Goal: Transaction & Acquisition: Purchase product/service

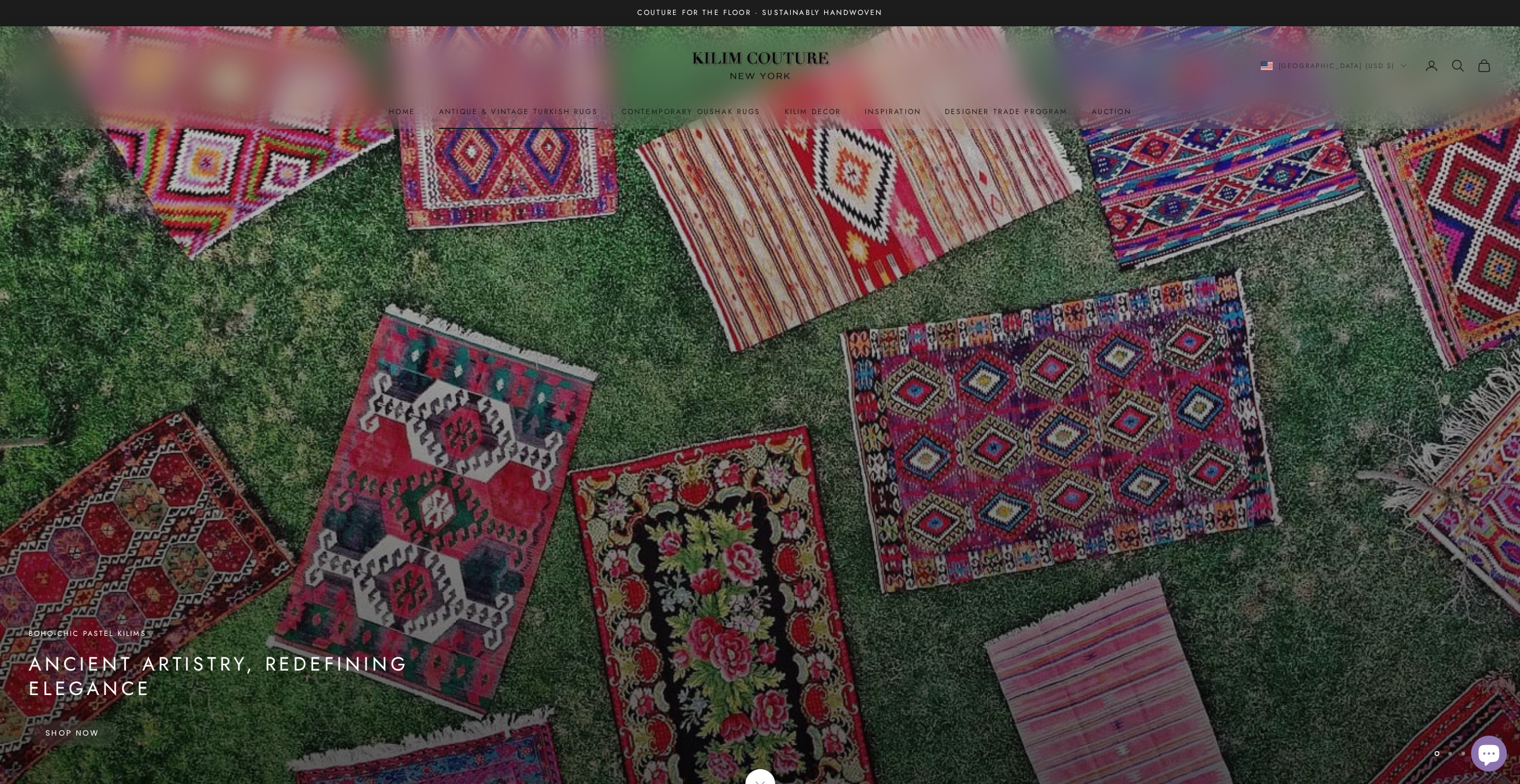
click at [570, 111] on link "Antique & Vintage Turkish Rugs" at bounding box center [518, 111] width 159 height 12
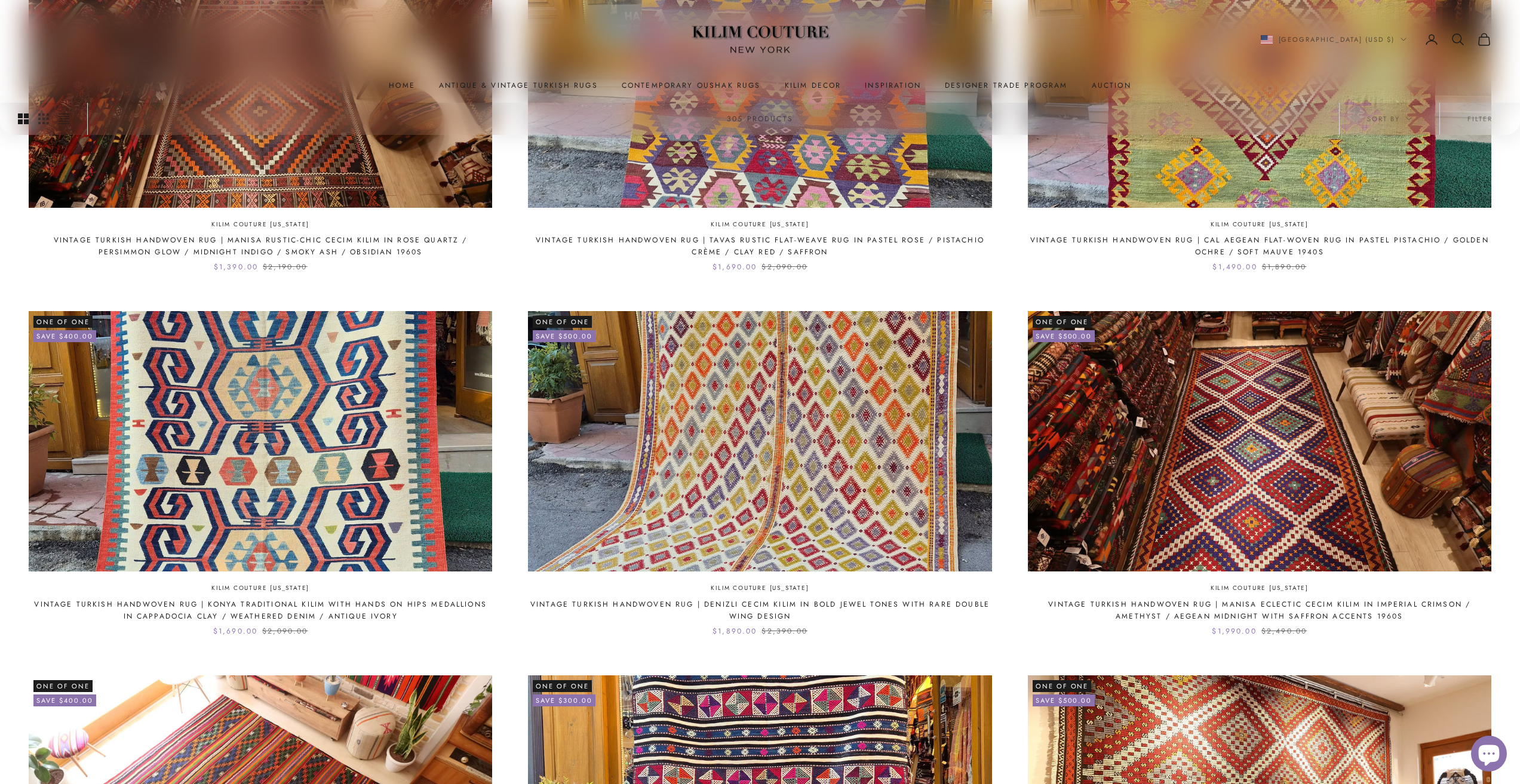
scroll to position [716, 0]
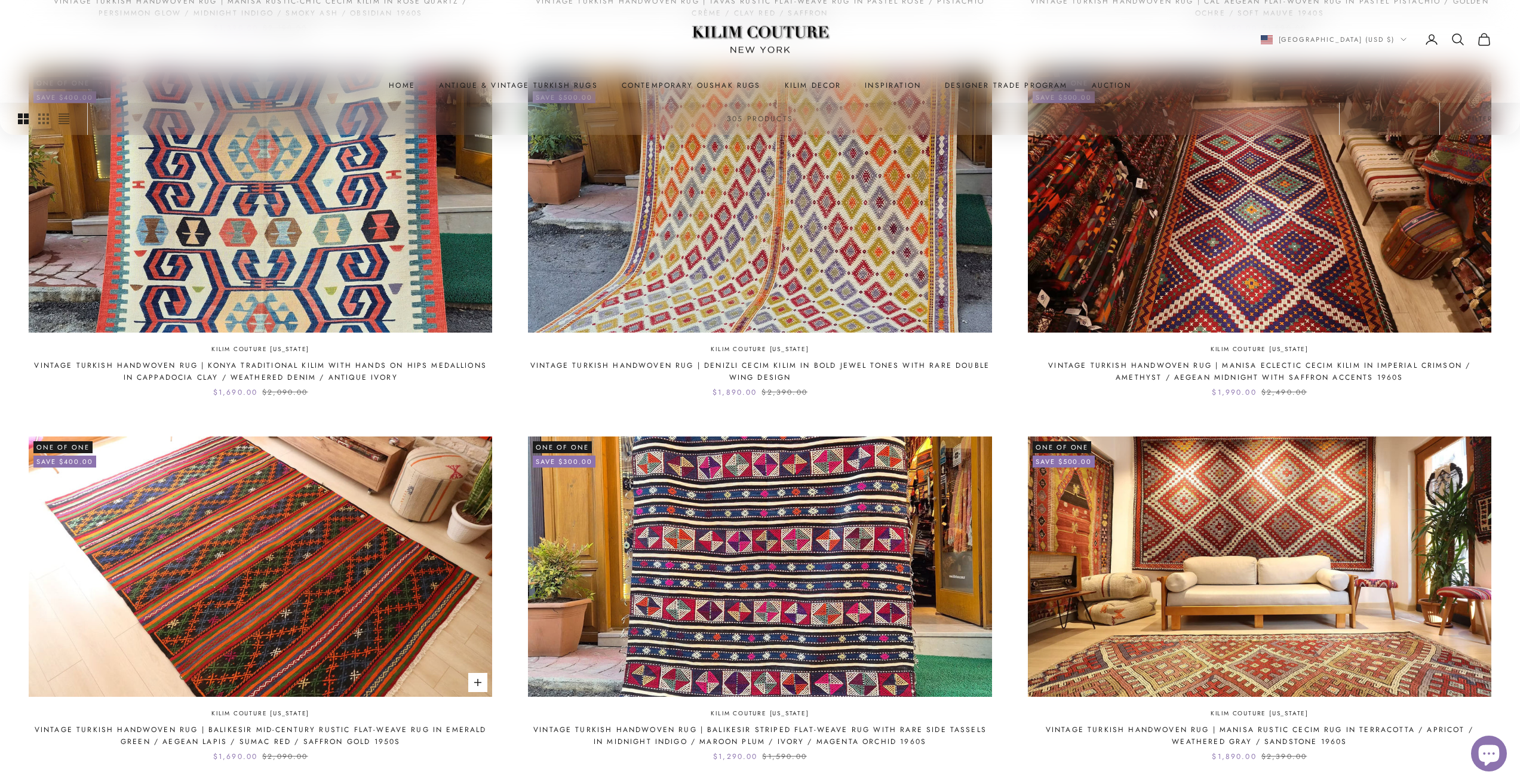
click at [358, 562] on img at bounding box center [260, 566] width 463 height 260
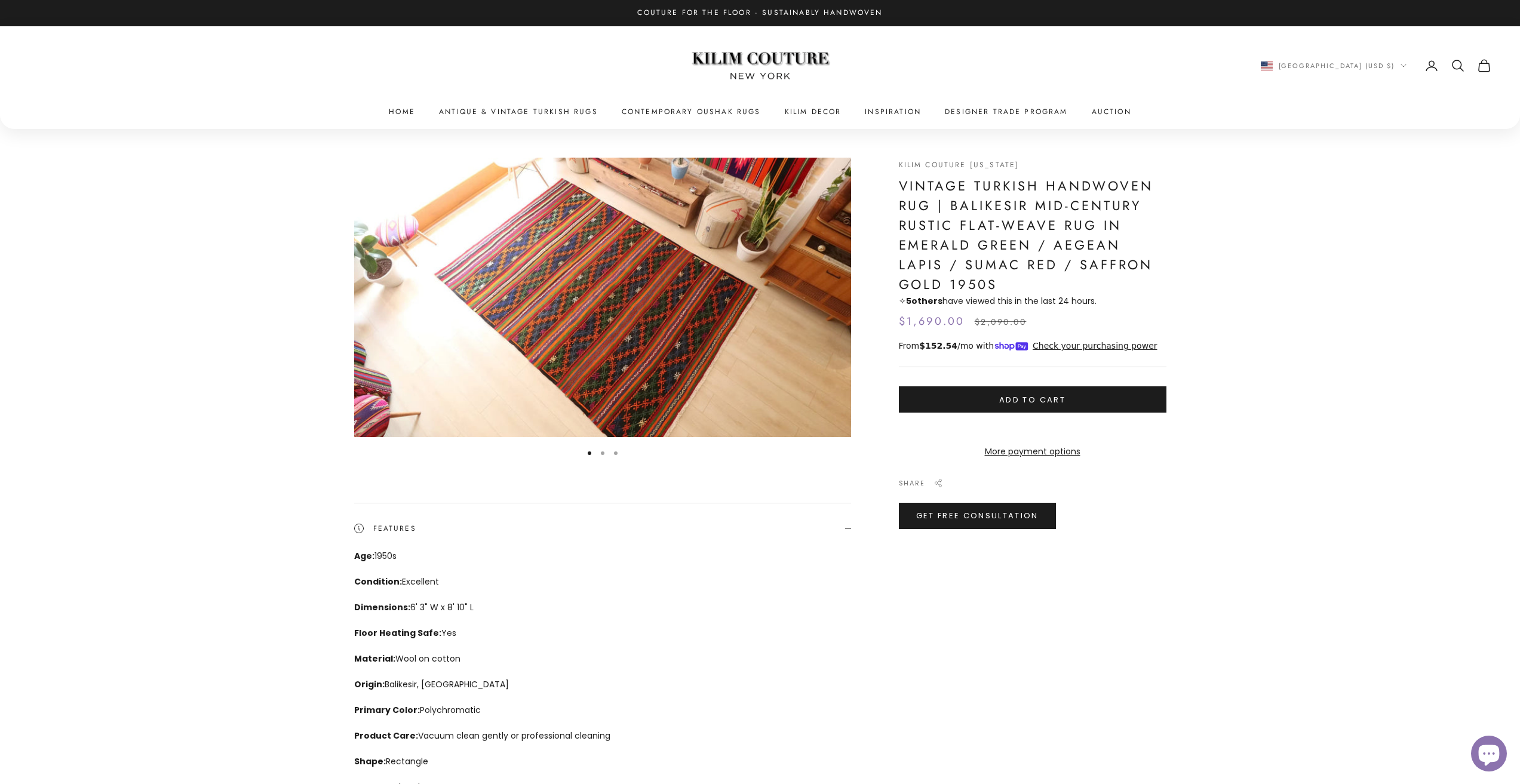
click at [1073, 399] on button "Add to cart" at bounding box center [1033, 399] width 268 height 26
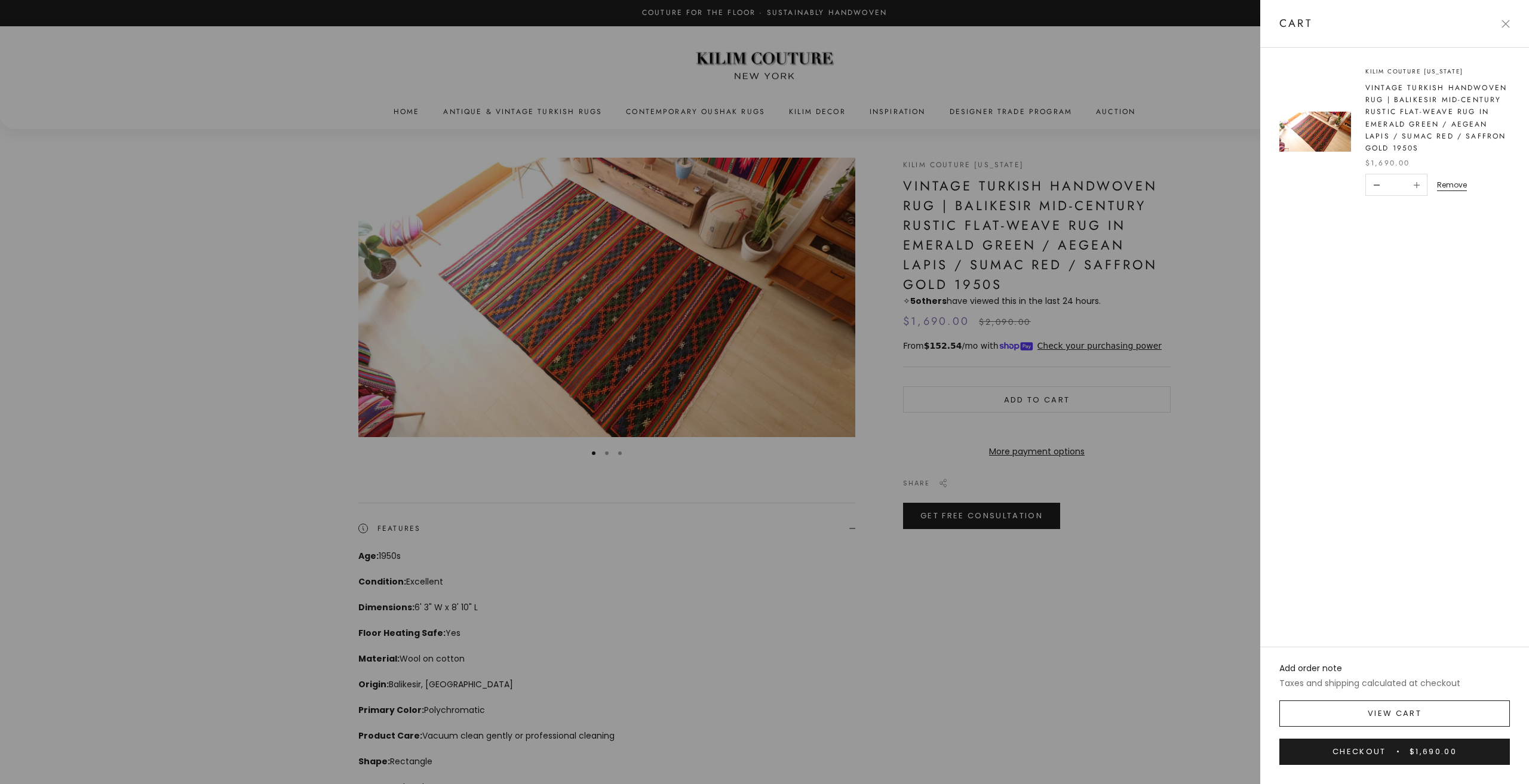
click at [1454, 706] on link "View cart" at bounding box center [1394, 713] width 231 height 26
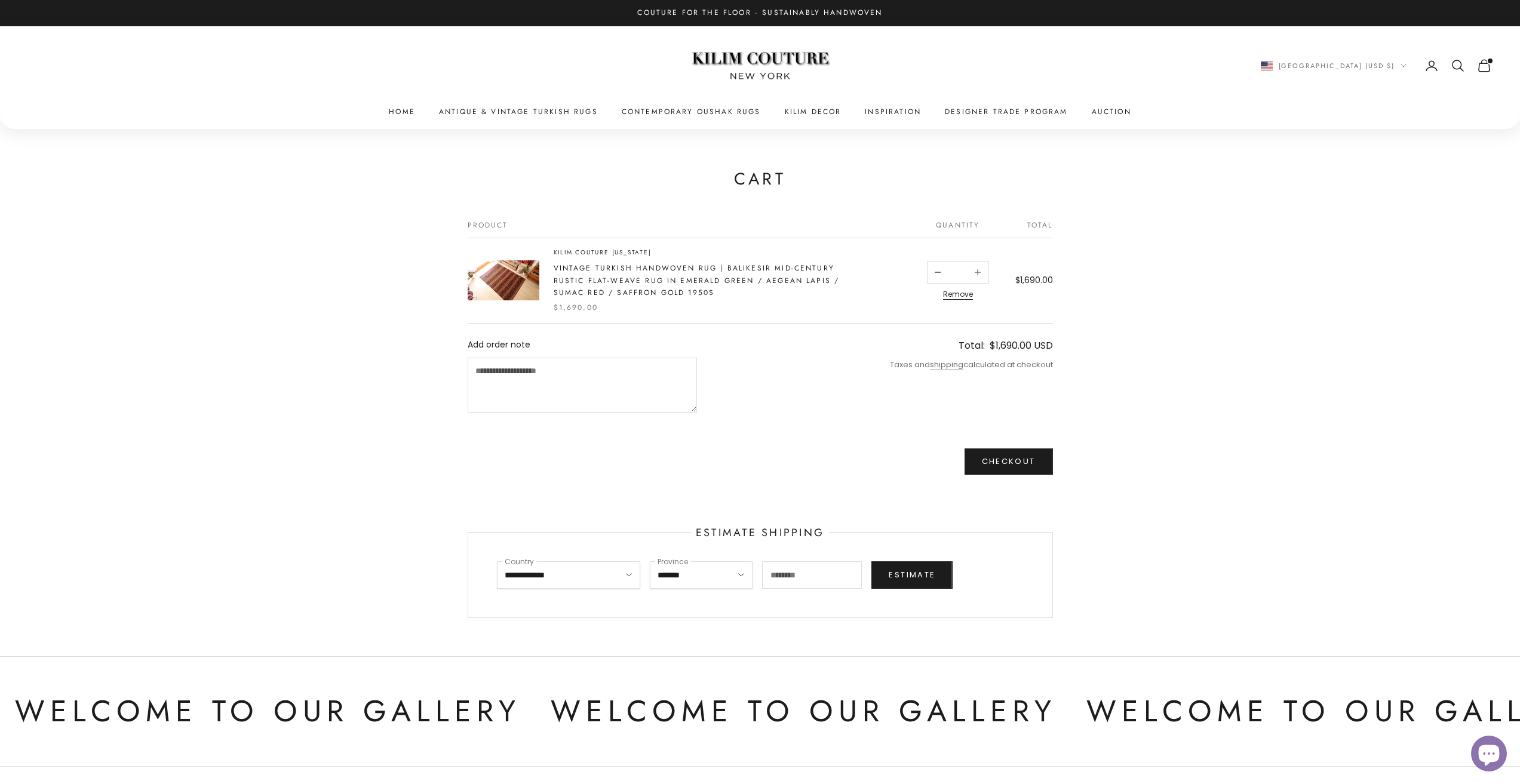
click at [1484, 75] on x-header "Kilim Couture New York Navigation menu Home Antique & Vintage Turkish Rugs Cont…" at bounding box center [760, 78] width 1520 height 103
click at [1486, 70] on icon "Secondary navigation" at bounding box center [1484, 65] width 14 height 14
click at [1051, 385] on shop-pay-wallet-button at bounding box center [1051, 382] width 2 height 12
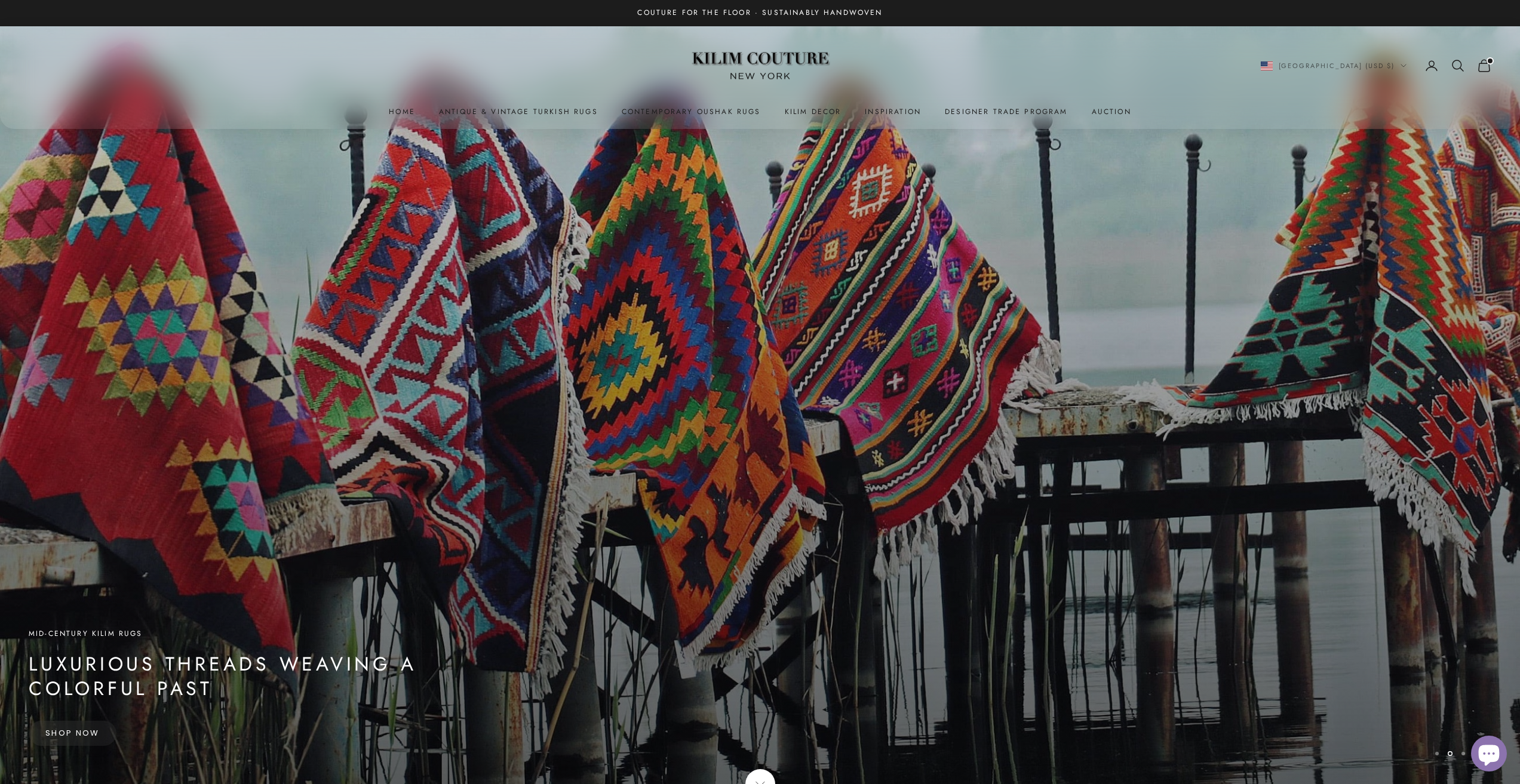
click at [1486, 65] on icon "Secondary navigation" at bounding box center [1484, 65] width 14 height 14
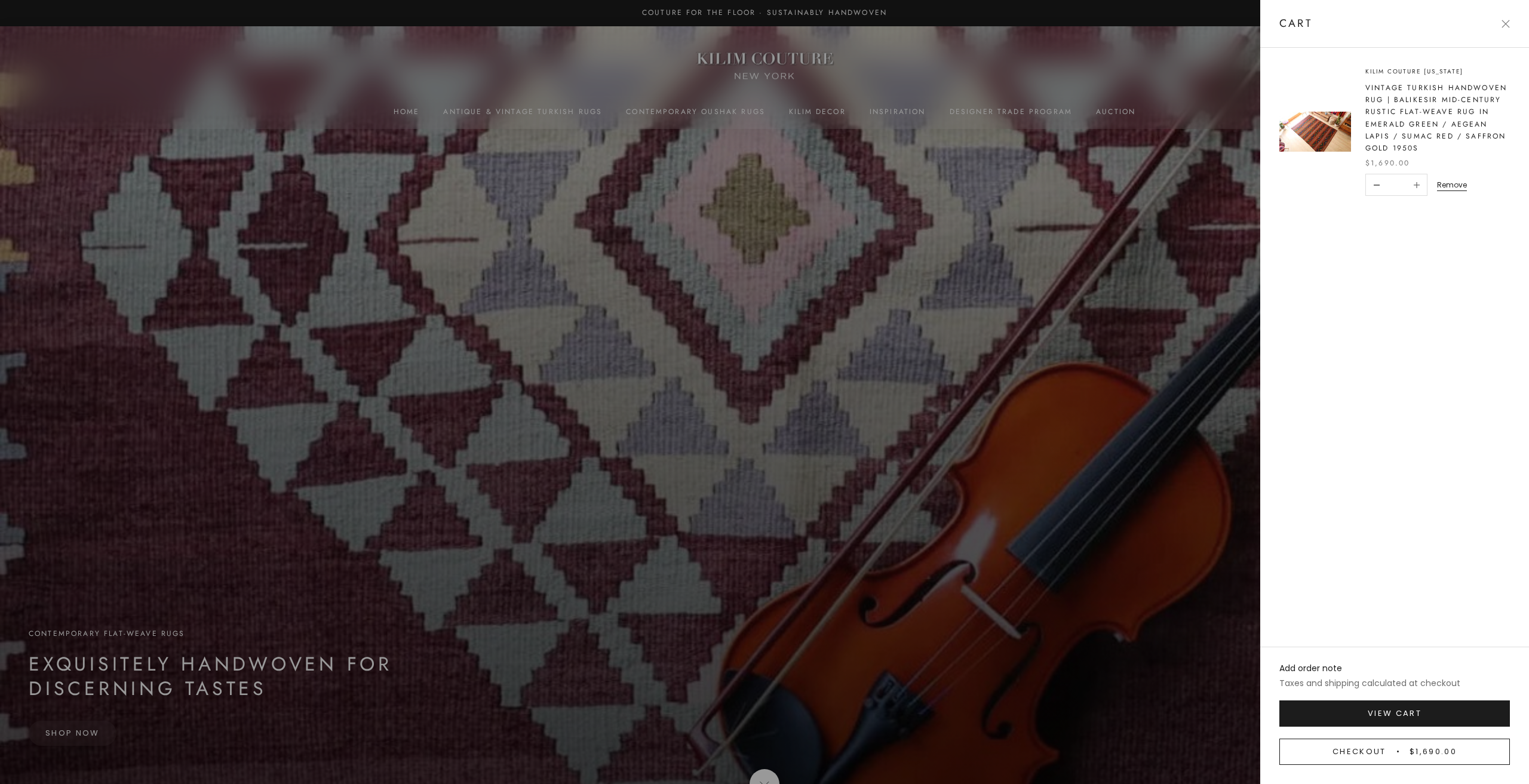
click at [1402, 753] on span "$1,690.00" at bounding box center [1426, 751] width 60 height 12
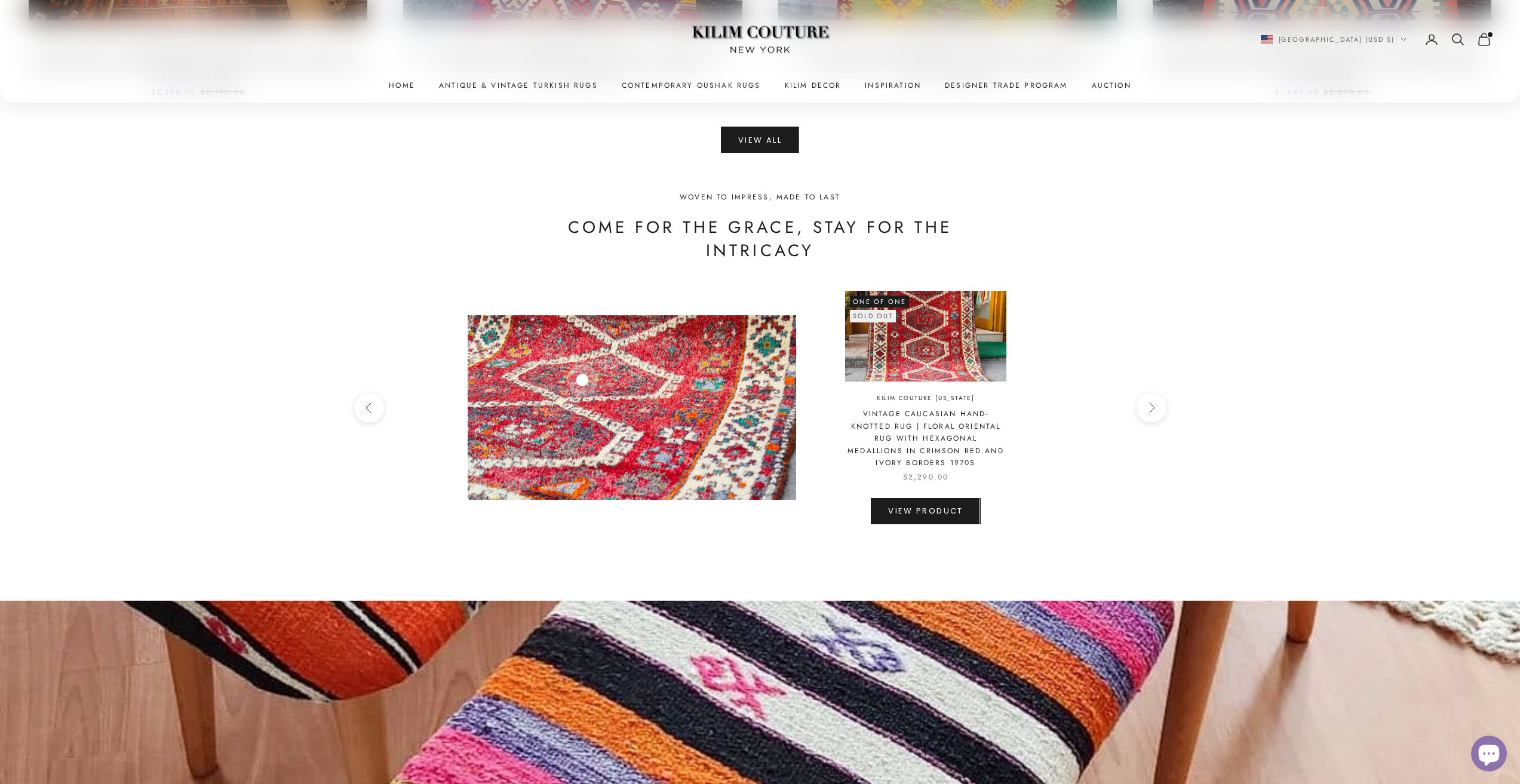
scroll to position [3581, 0]
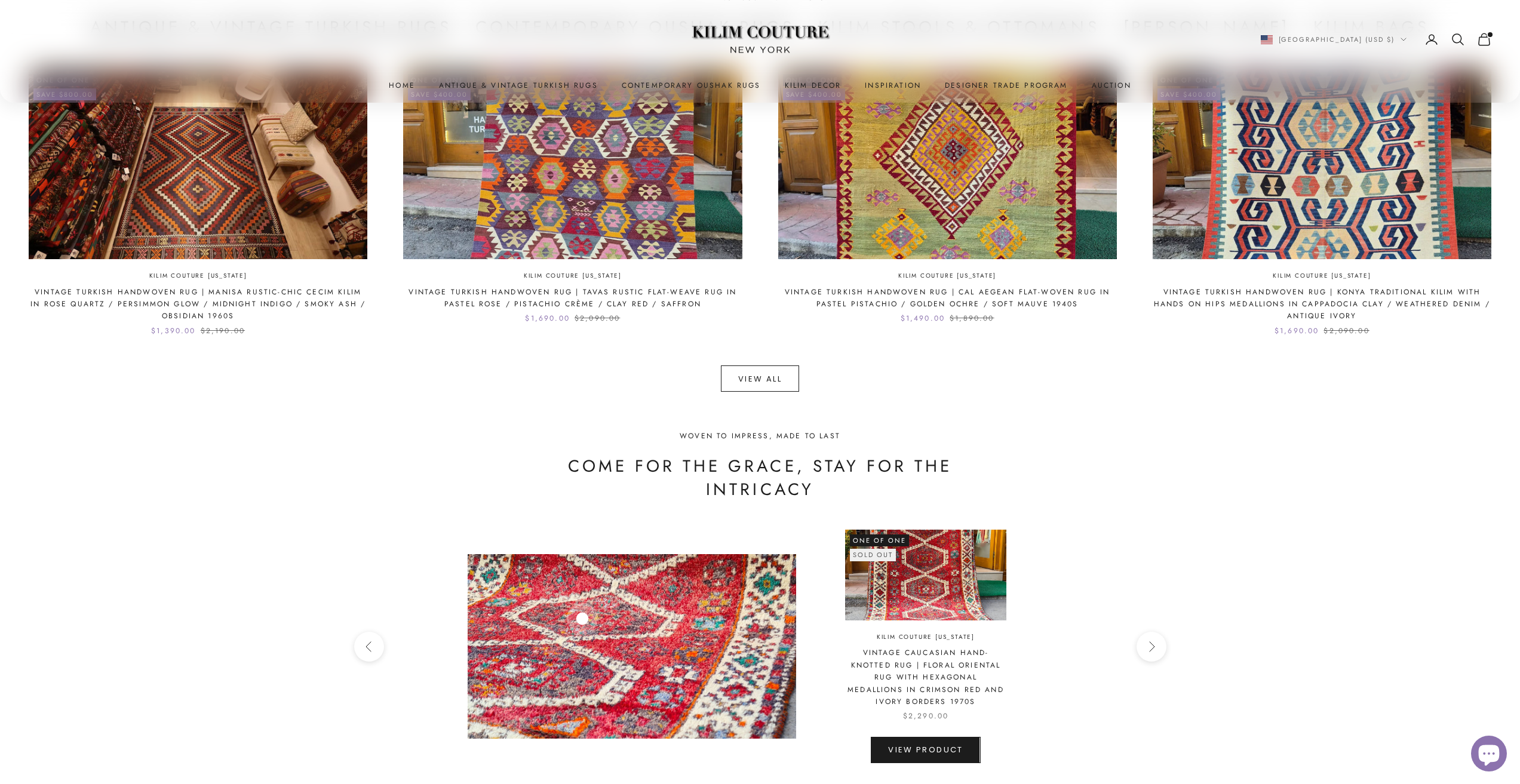
click at [765, 380] on link "View All" at bounding box center [760, 379] width 78 height 26
